Goal: Information Seeking & Learning: Learn about a topic

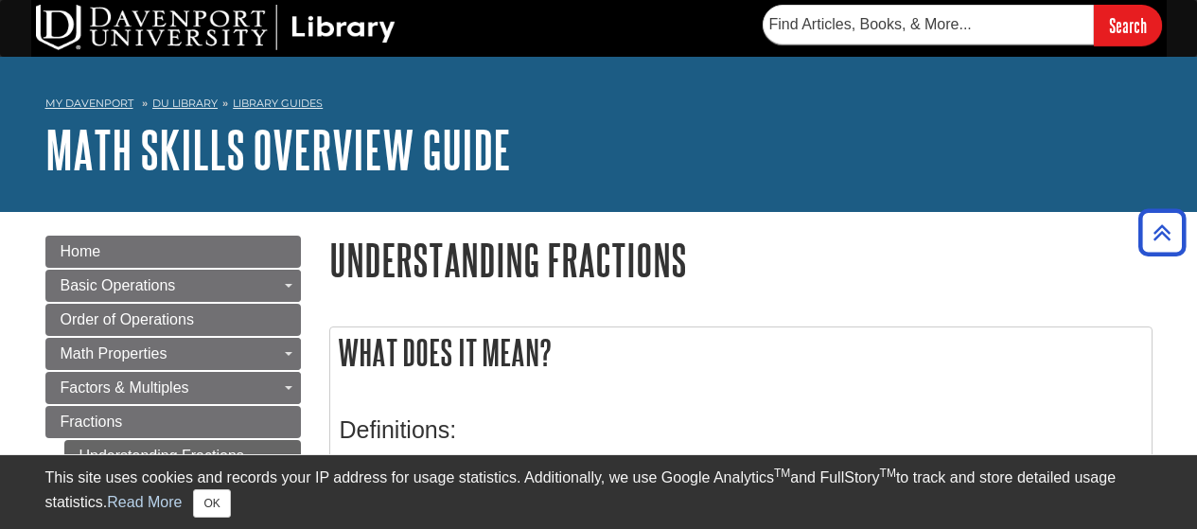
scroll to position [414, 0]
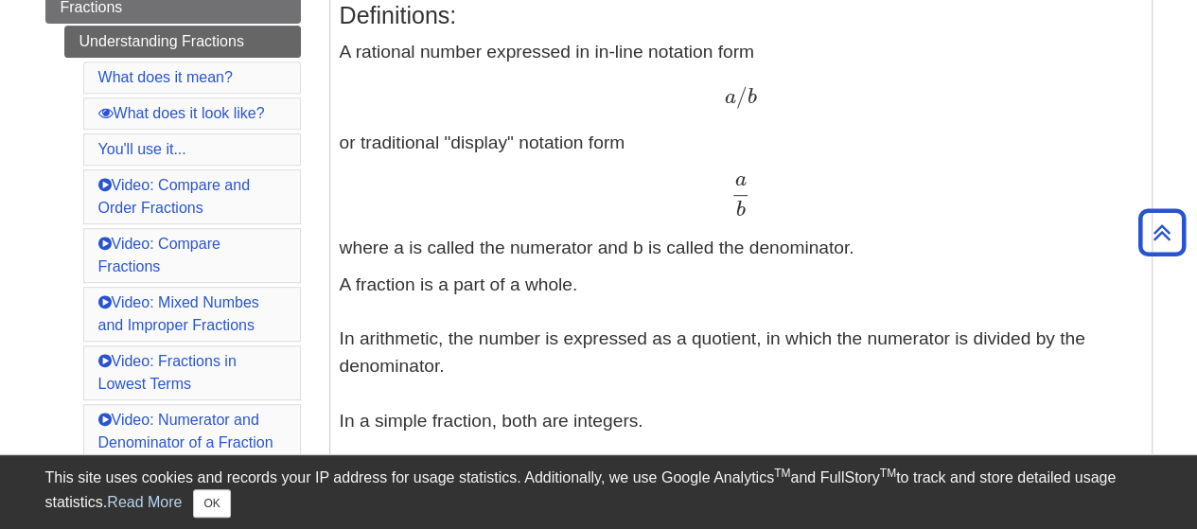
drag, startPoint x: 596, startPoint y: 282, endPoint x: 322, endPoint y: 275, distance: 274.4
click at [509, 298] on p "A fraction is a part of a whole. In arithmetic, the number is expressed as a qu…" at bounding box center [741, 475] width 802 height 409
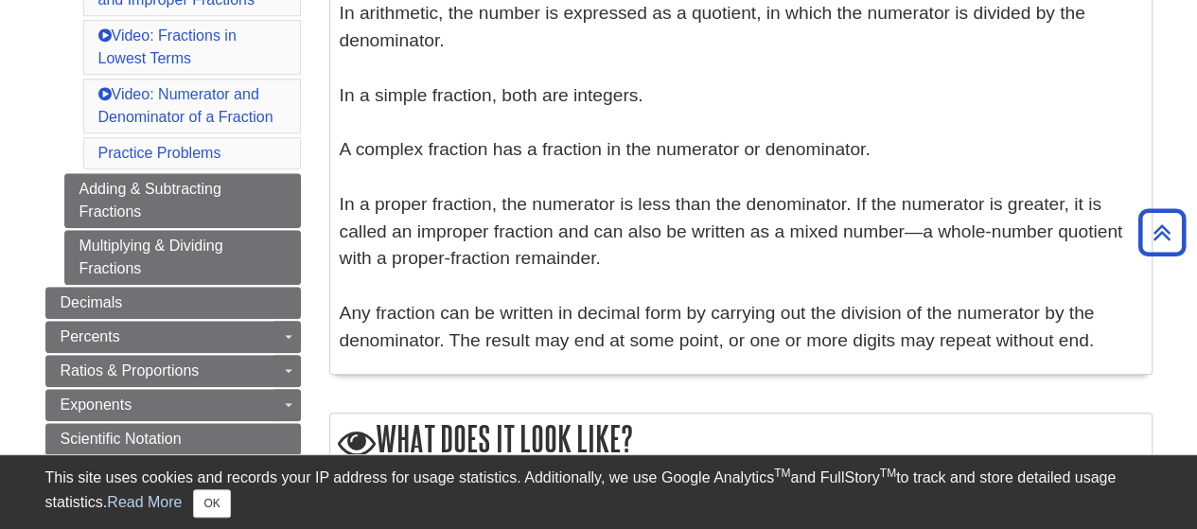
scroll to position [742, 0]
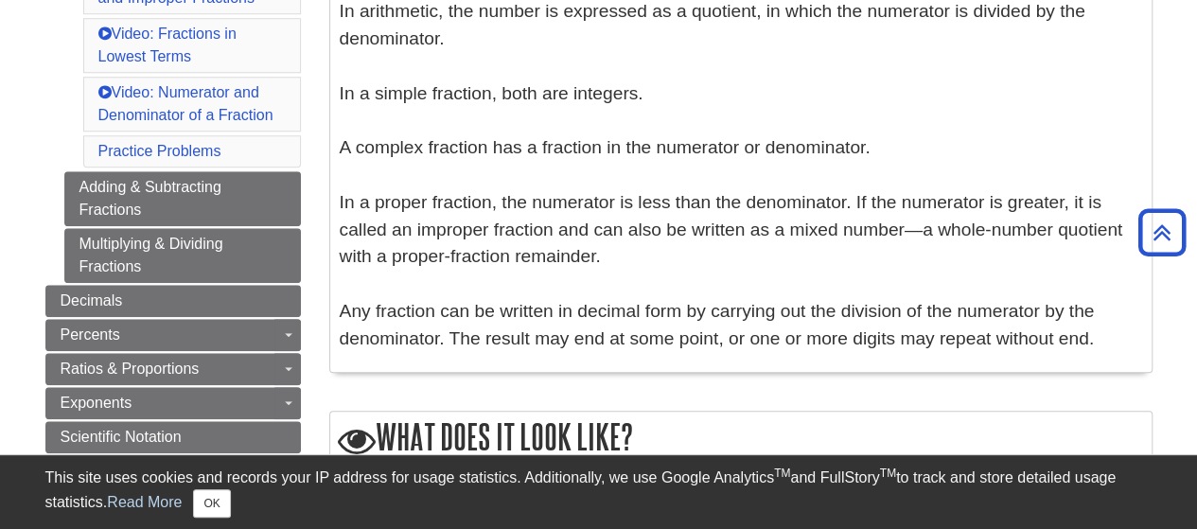
drag, startPoint x: 598, startPoint y: 258, endPoint x: 338, endPoint y: 205, distance: 265.4
click at [338, 205] on div "Definitions: A rational number expressed in in-line notation form a / b a / b o…" at bounding box center [740, 8] width 821 height 725
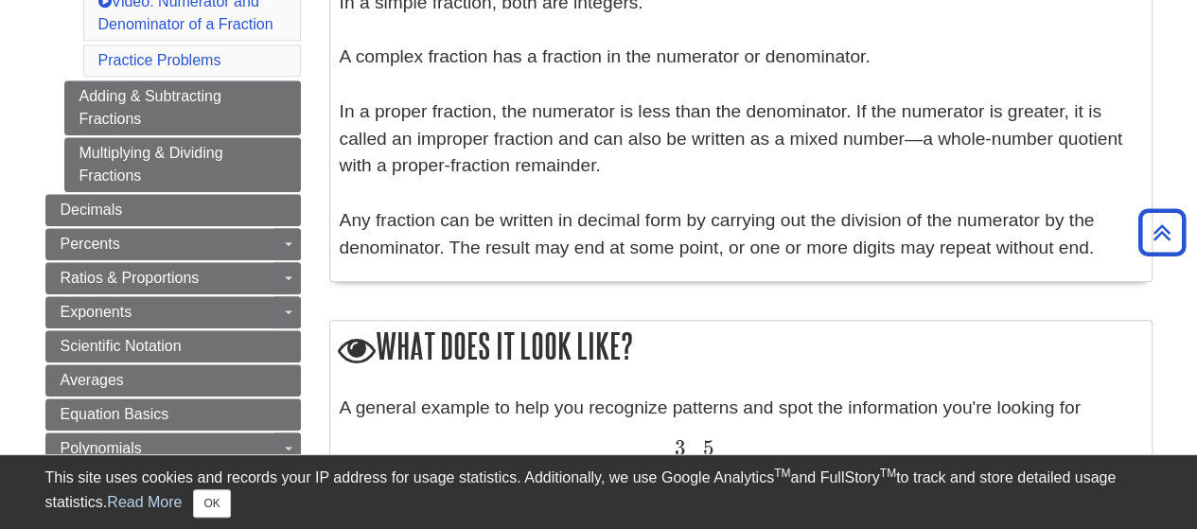
scroll to position [832, 0]
drag, startPoint x: 1073, startPoint y: 252, endPoint x: 336, endPoint y: 113, distance: 749.8
copy p "In a proper fraction, the numerator is less than the denominator. If the numera…"
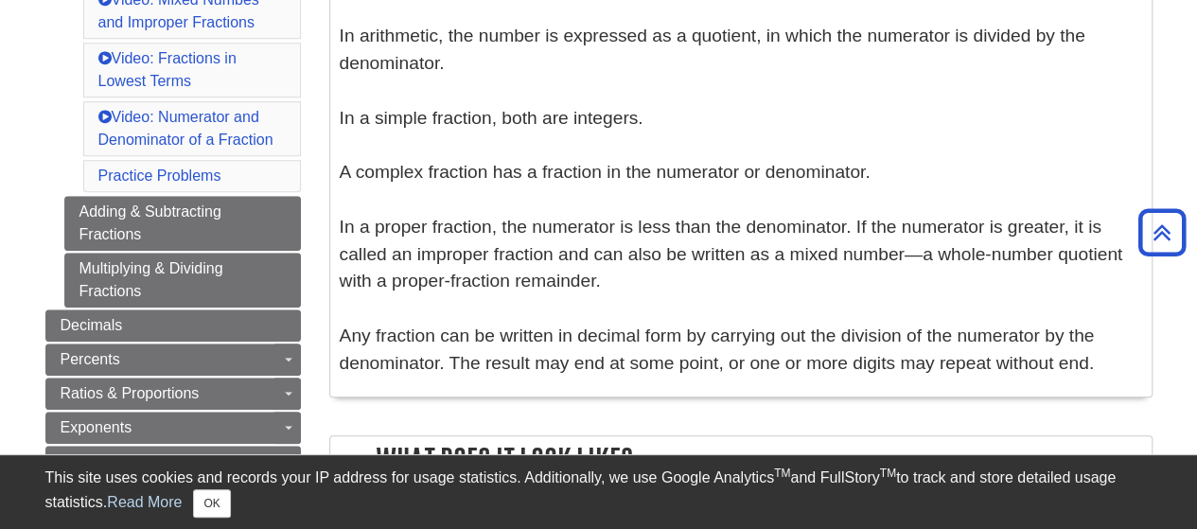
scroll to position [715, 0]
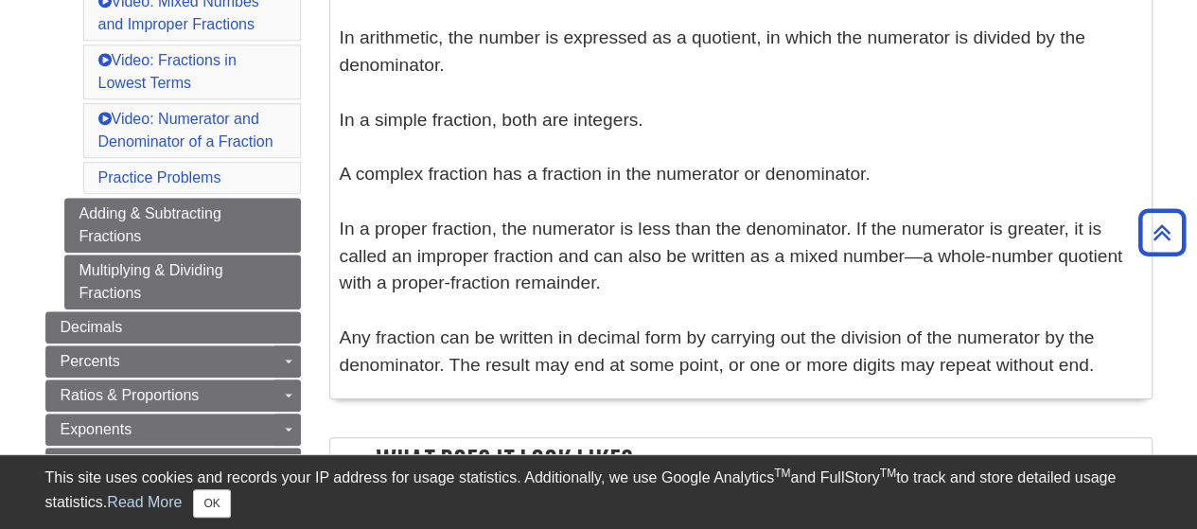
click at [685, 202] on p "A fraction is a part of a whole. In arithmetic, the number is expressed as a qu…" at bounding box center [741, 175] width 802 height 409
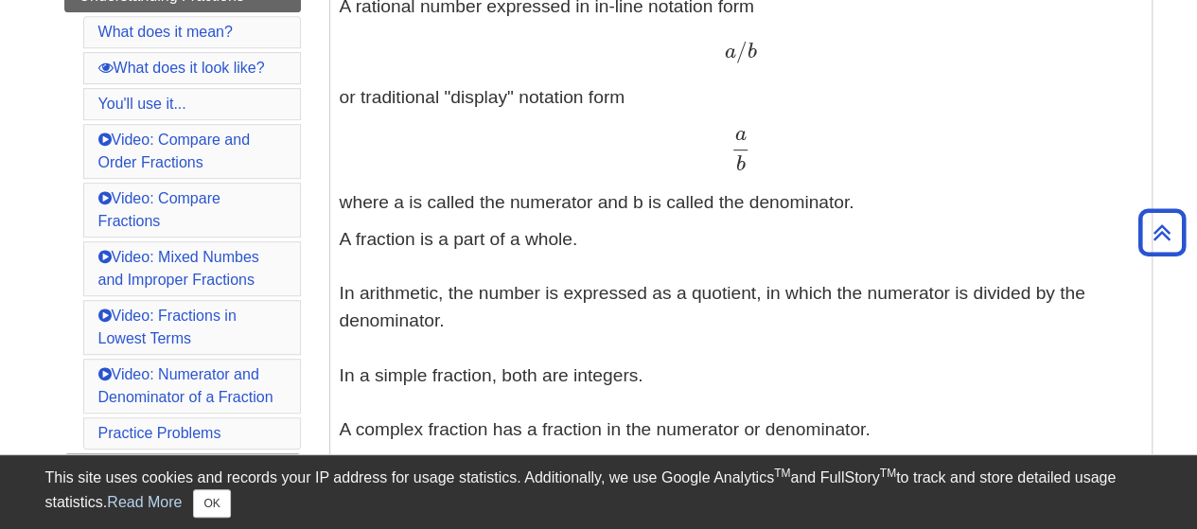
scroll to position [446, 0]
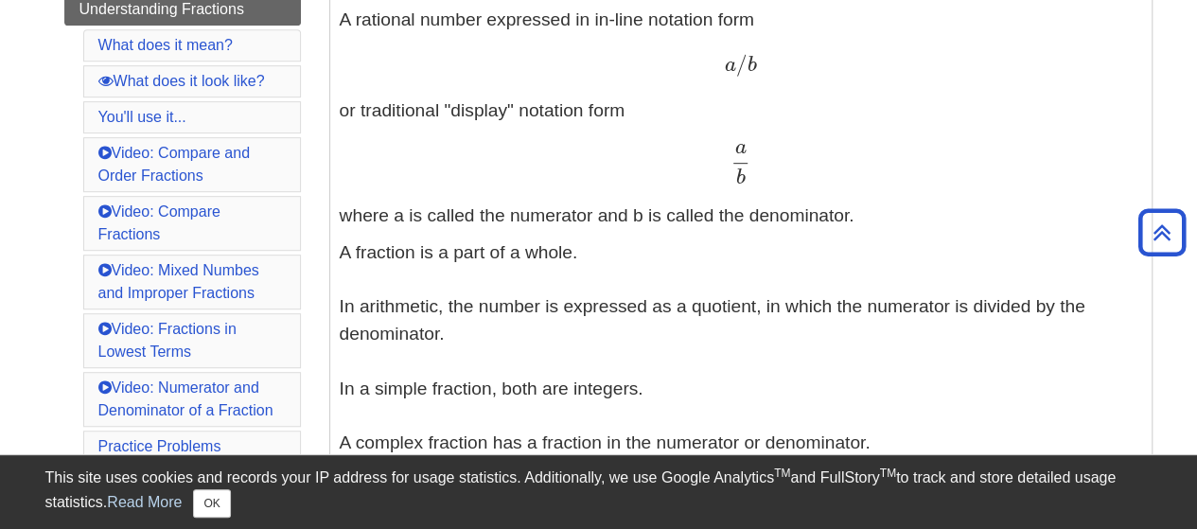
click at [676, 183] on div "a b a b" at bounding box center [741, 164] width 802 height 42
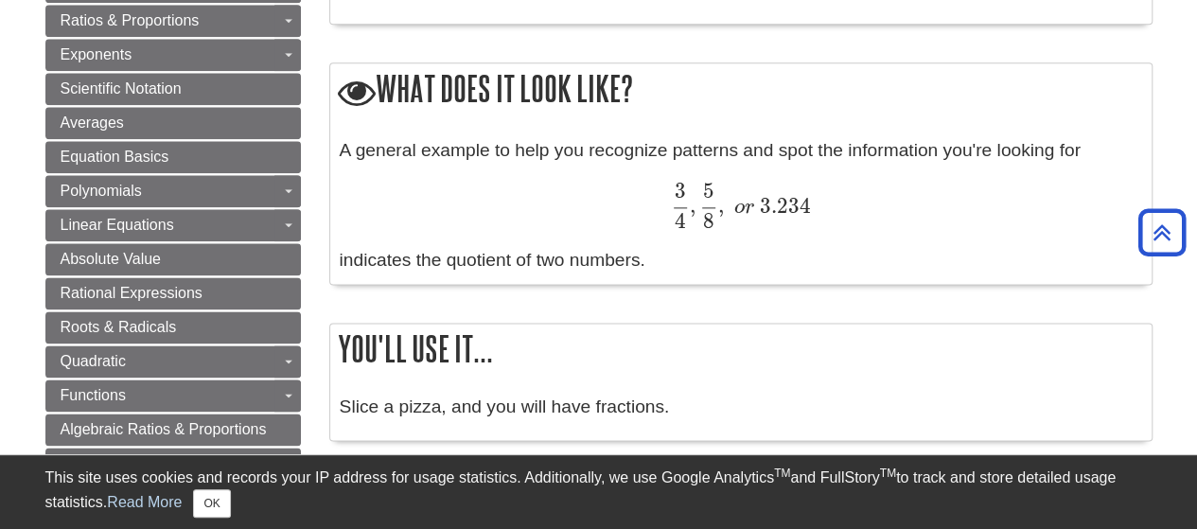
scroll to position [1092, 0]
